Goal: Transaction & Acquisition: Book appointment/travel/reservation

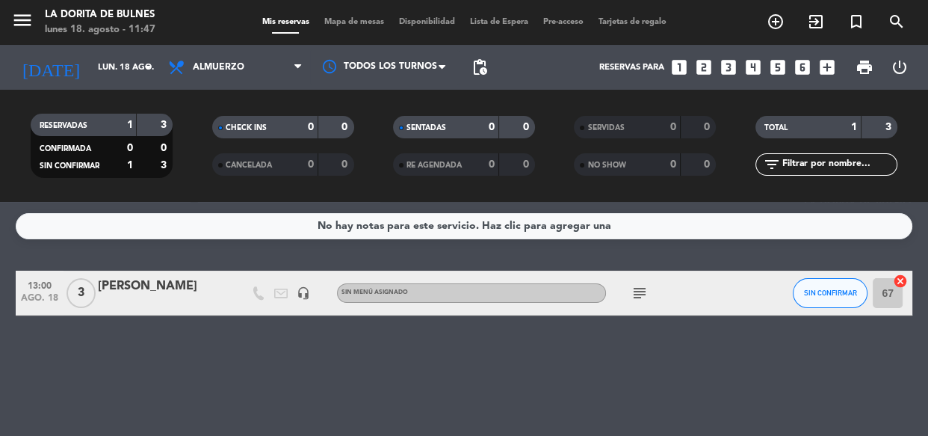
click at [800, 67] on icon "looks_6" at bounding box center [802, 67] width 19 height 19
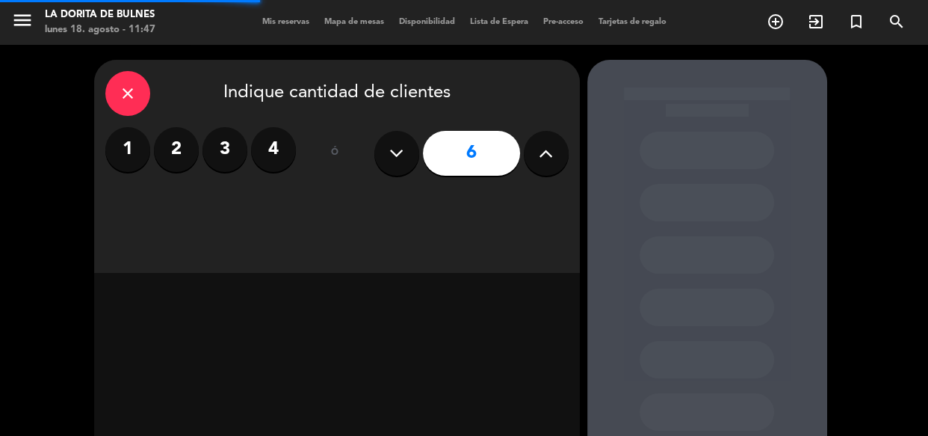
click at [516, 147] on input "6" at bounding box center [471, 153] width 97 height 45
click at [538, 151] on button at bounding box center [546, 153] width 45 height 45
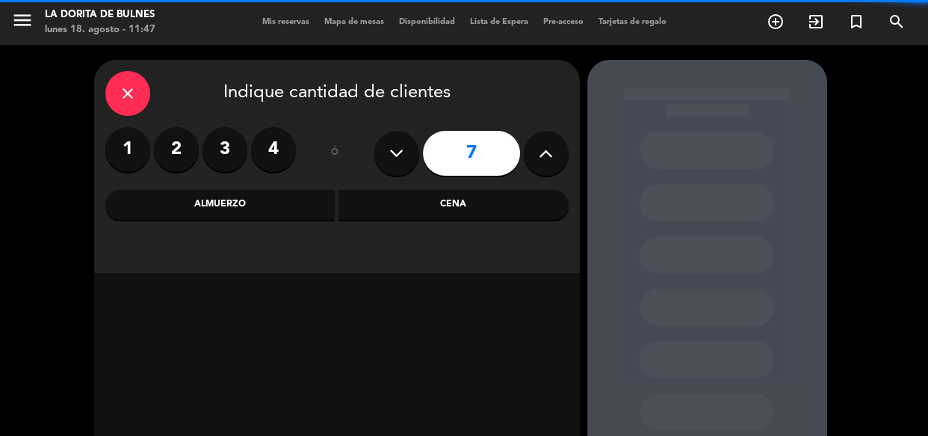
click at [539, 151] on icon at bounding box center [546, 153] width 14 height 22
type input "8"
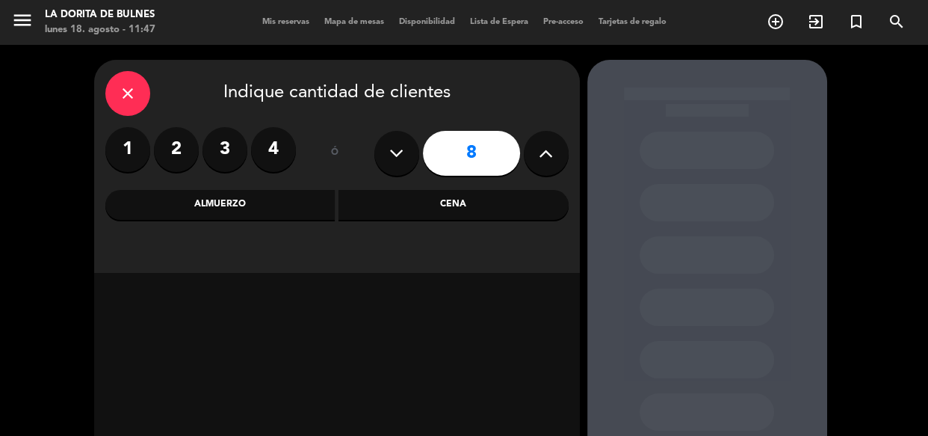
click at [426, 213] on div "Cena" at bounding box center [454, 205] width 230 height 30
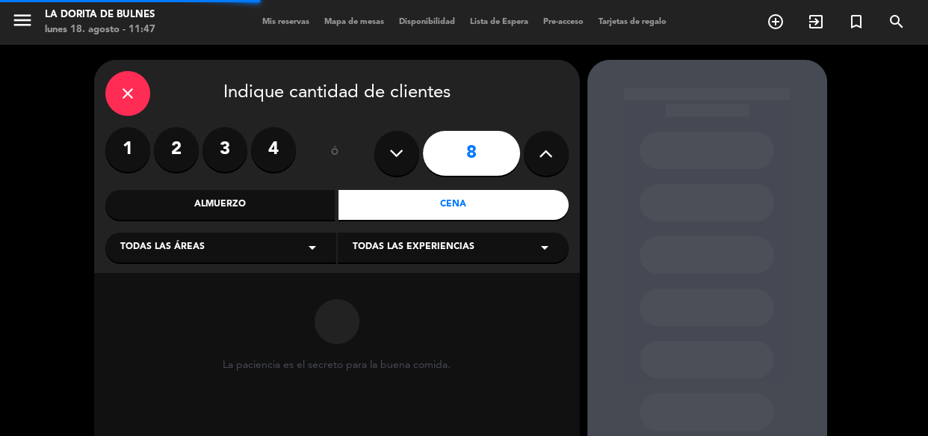
click at [312, 205] on div "Almuerzo" at bounding box center [220, 205] width 230 height 30
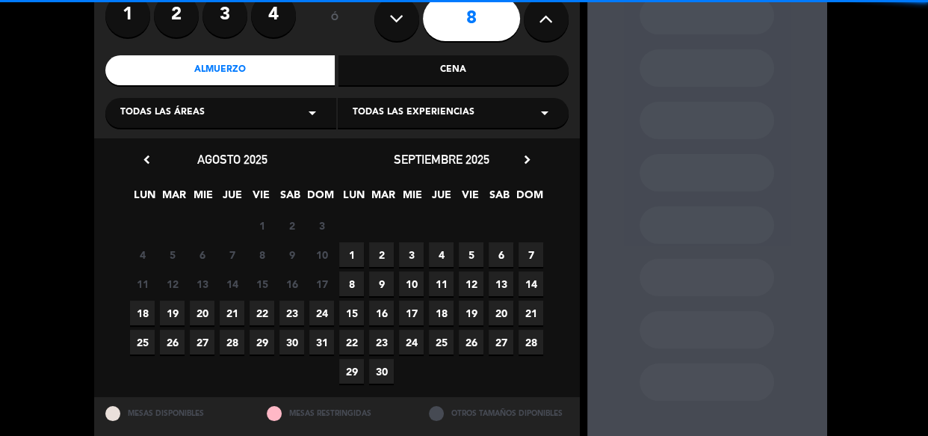
scroll to position [135, 0]
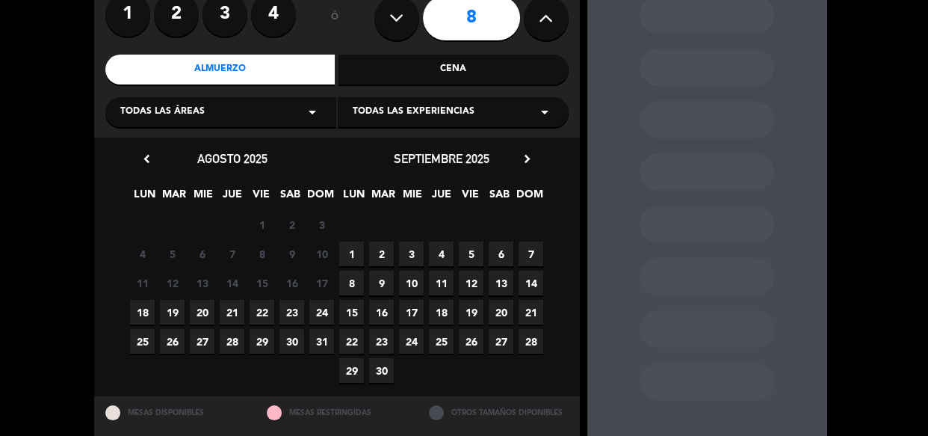
click at [135, 313] on span "18" at bounding box center [142, 312] width 25 height 25
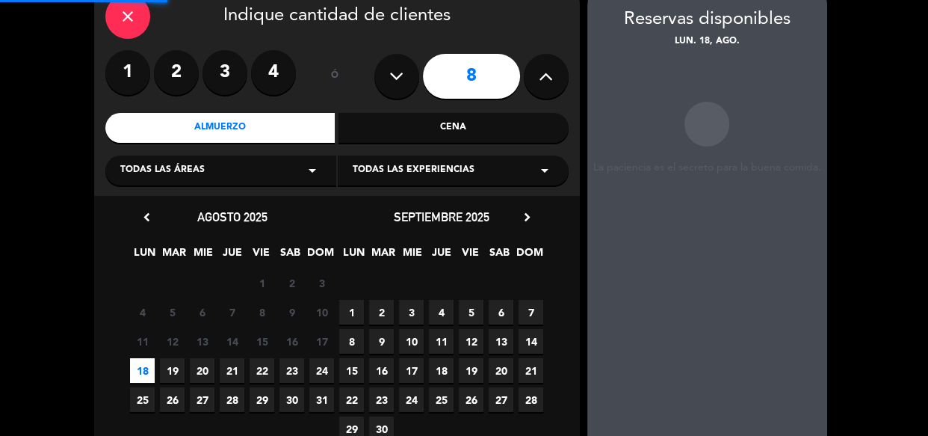
scroll to position [60, 0]
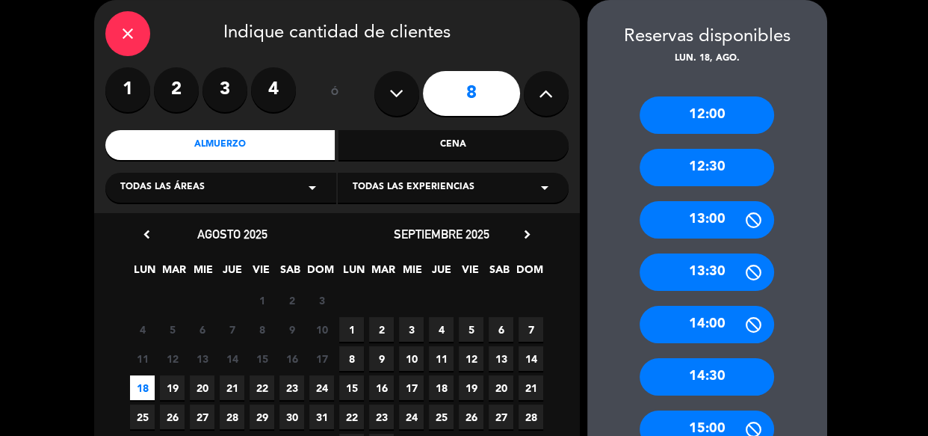
click at [703, 271] on div "13:30" at bounding box center [707, 271] width 135 height 37
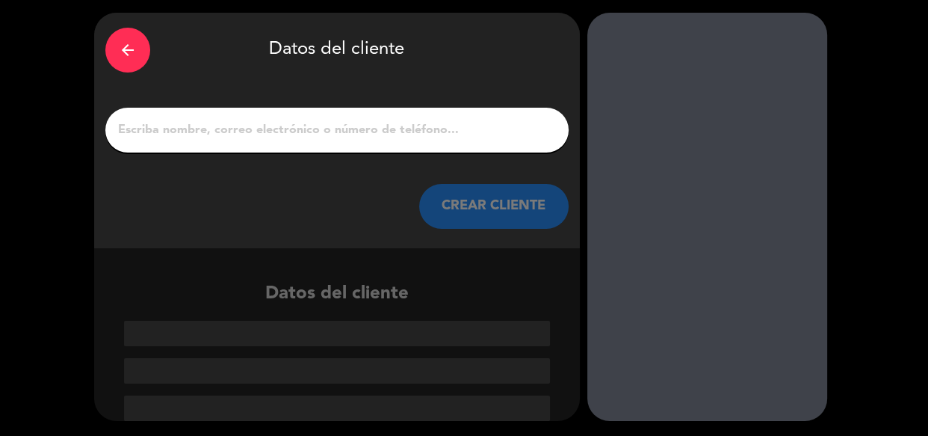
click at [124, 59] on div "arrow_back" at bounding box center [127, 50] width 45 height 45
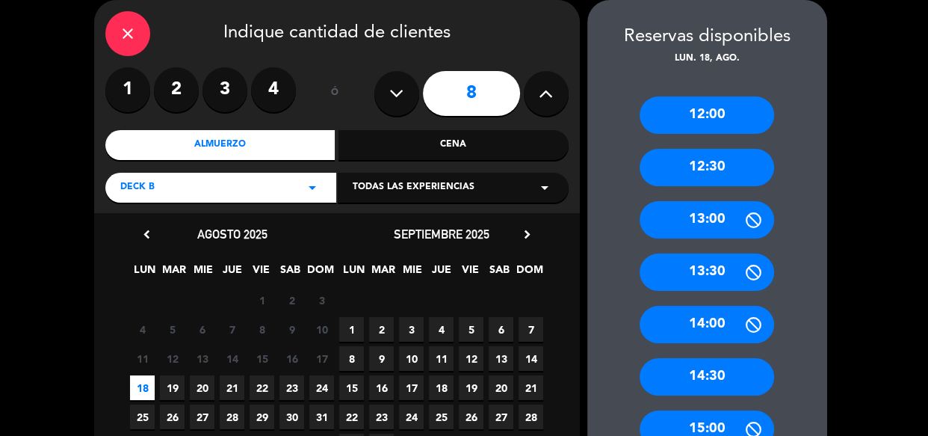
click at [703, 220] on div "13:00" at bounding box center [707, 219] width 135 height 37
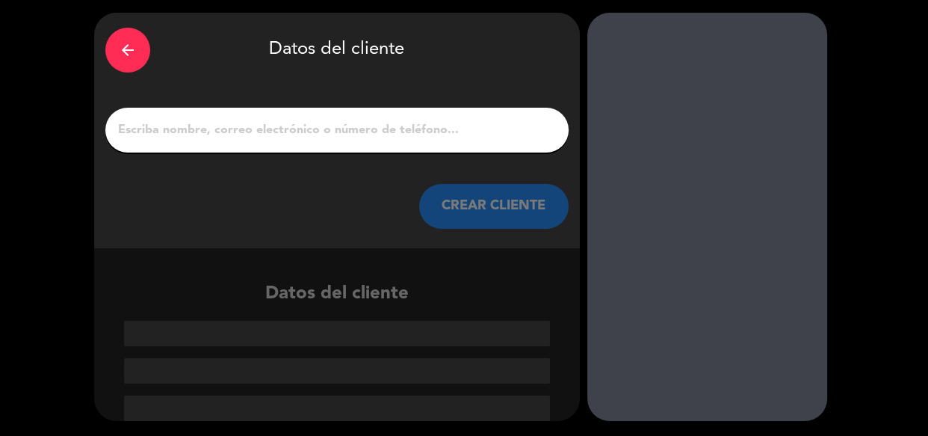
click at [376, 130] on input "1" at bounding box center [337, 130] width 441 height 21
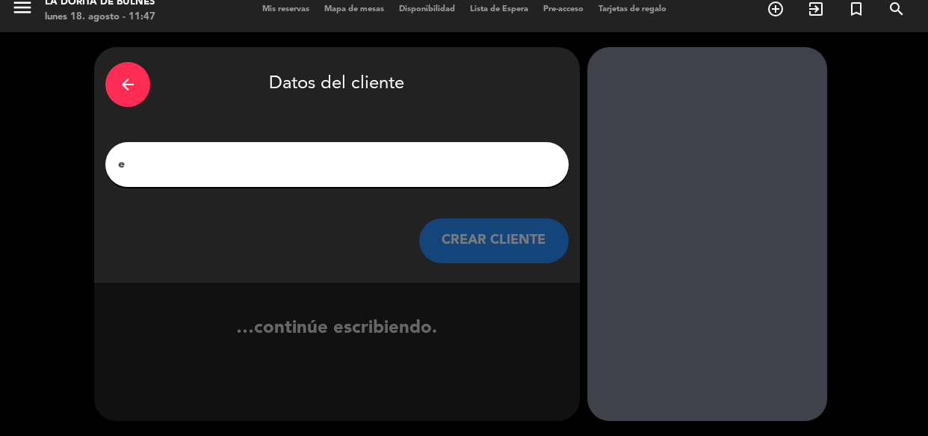
scroll to position [13, 0]
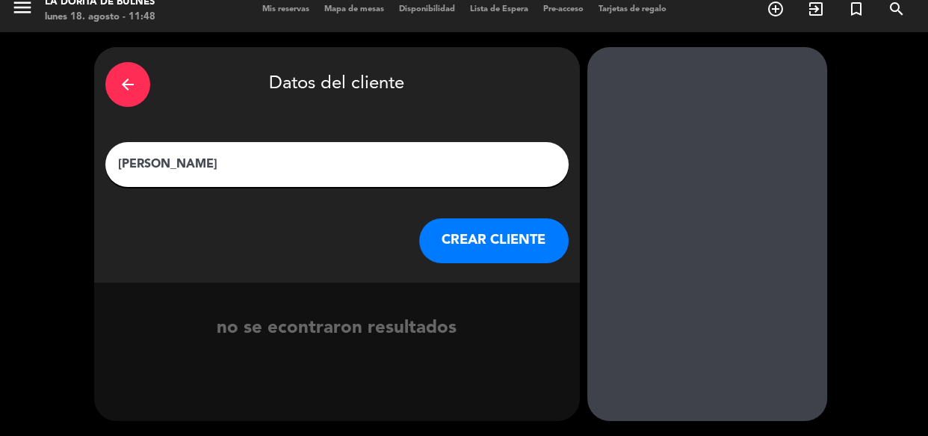
type input "[PERSON_NAME]"
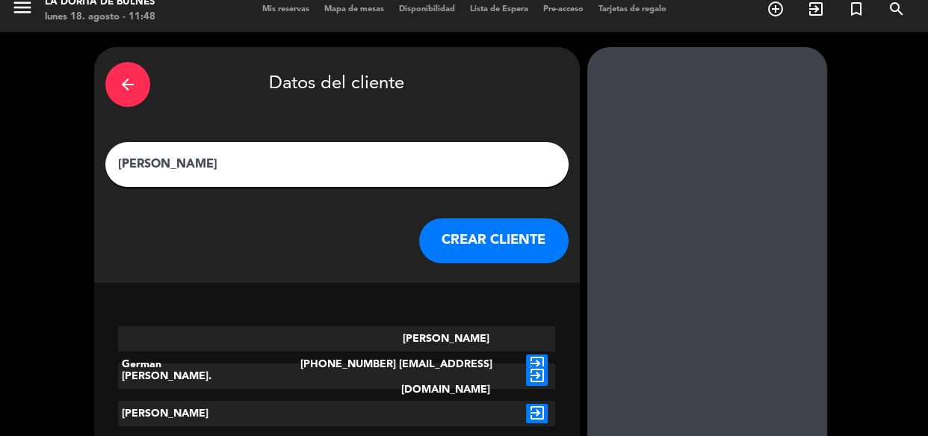
click at [452, 237] on div "arrow_back Datos del cliente [PERSON_NAME] CLIENTE" at bounding box center [337, 164] width 486 height 235
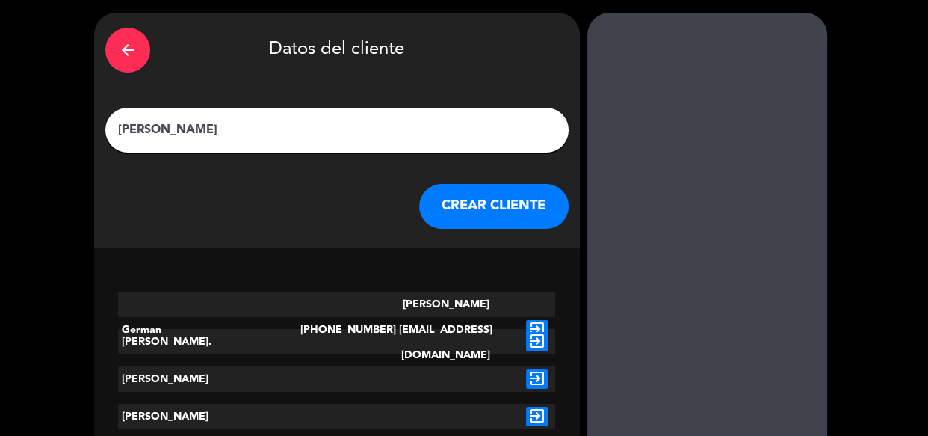
click at [493, 206] on button "CREAR CLIENTE" at bounding box center [493, 206] width 149 height 45
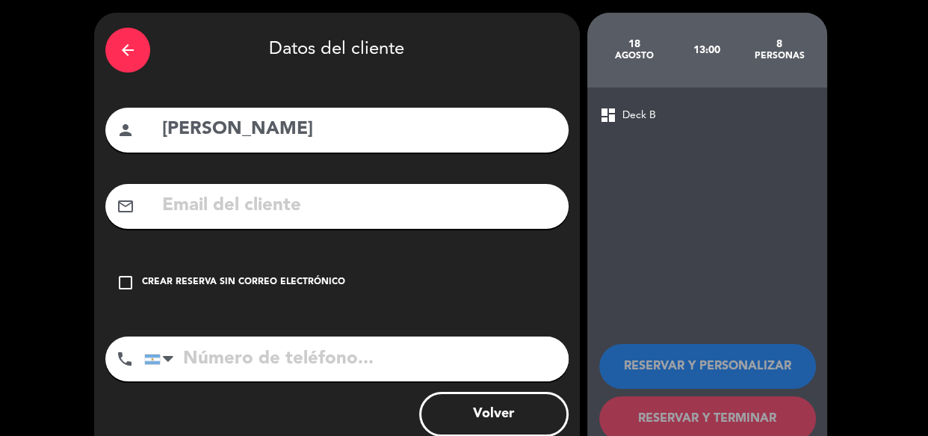
click at [280, 299] on div "check_box_outline_blank Crear reserva sin correo electrónico" at bounding box center [336, 282] width 463 height 45
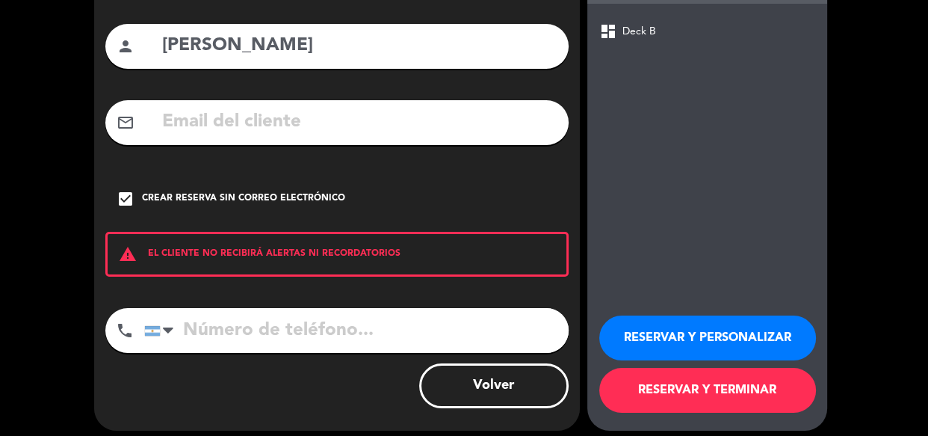
scroll to position [141, 0]
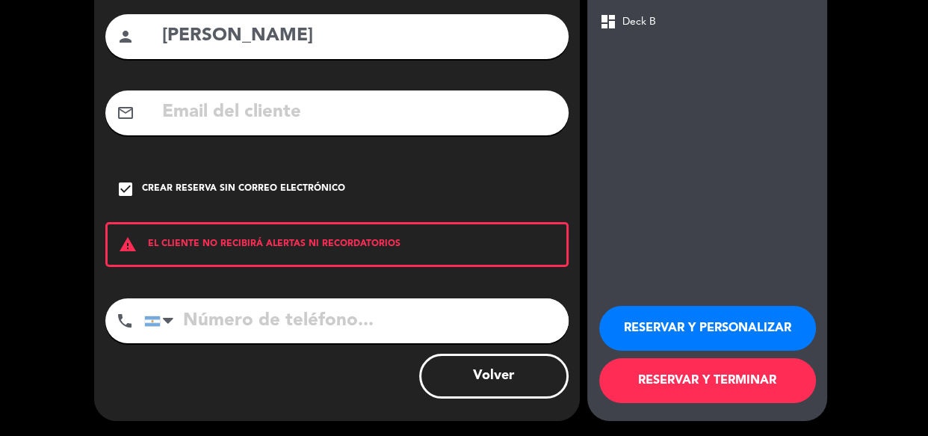
click at [634, 330] on button "RESERVAR Y PERSONALIZAR" at bounding box center [707, 328] width 217 height 45
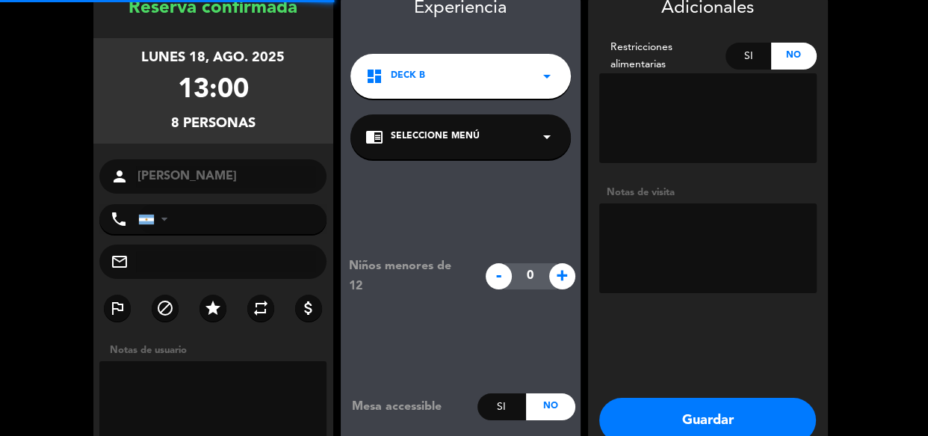
scroll to position [60, 0]
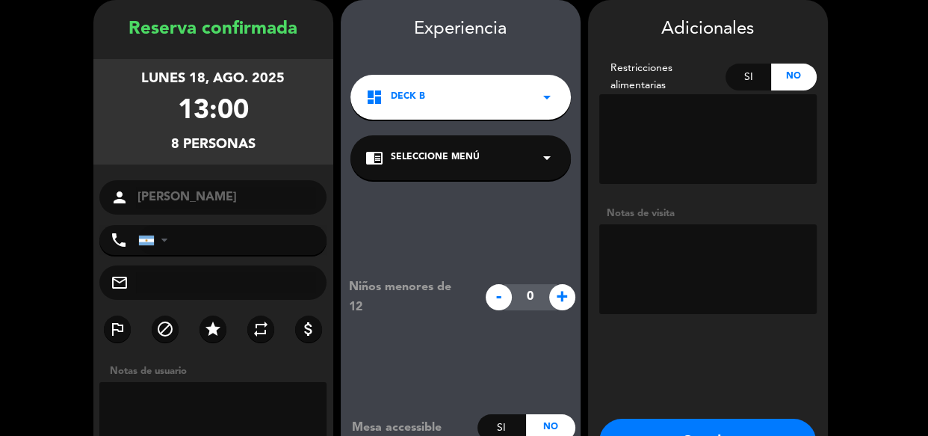
click at [747, 269] on textarea at bounding box center [708, 269] width 218 height 90
type textarea "adentro"
click at [677, 425] on button "Guardar" at bounding box center [707, 441] width 217 height 45
